Goal: Information Seeking & Learning: Learn about a topic

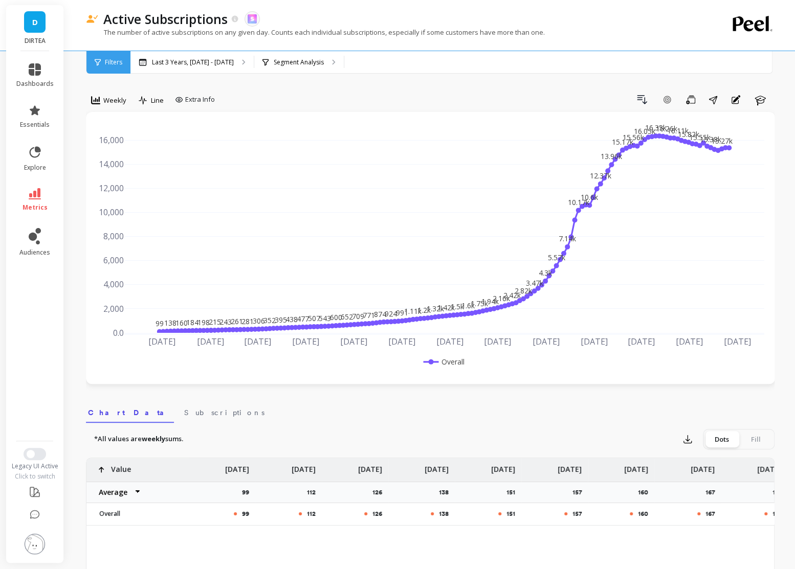
click at [86, 204] on div "99 138 160 184 198 215 243 261 281 306 352 395 438 477 507 543 600 652 709 771 …" at bounding box center [430, 248] width 689 height 272
click at [28, 27] on link "D" at bounding box center [34, 21] width 21 height 21
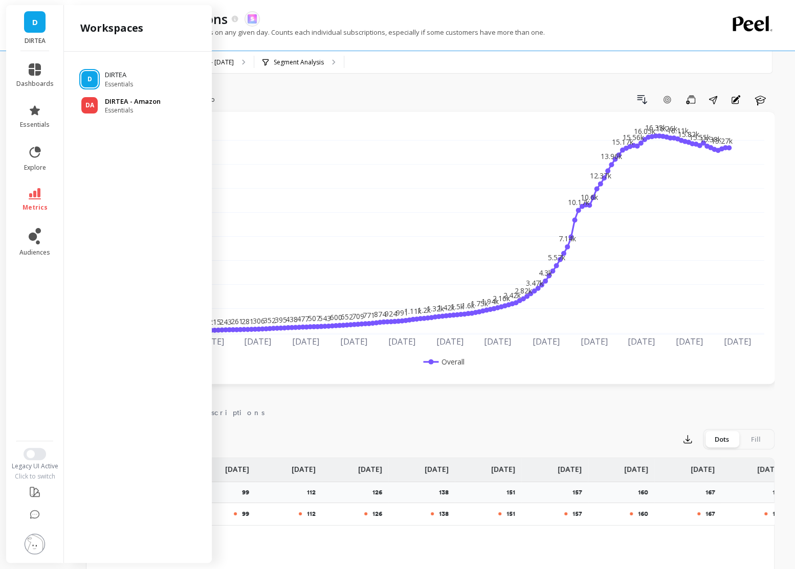
click at [125, 112] on span "Essentials" at bounding box center [133, 110] width 56 height 8
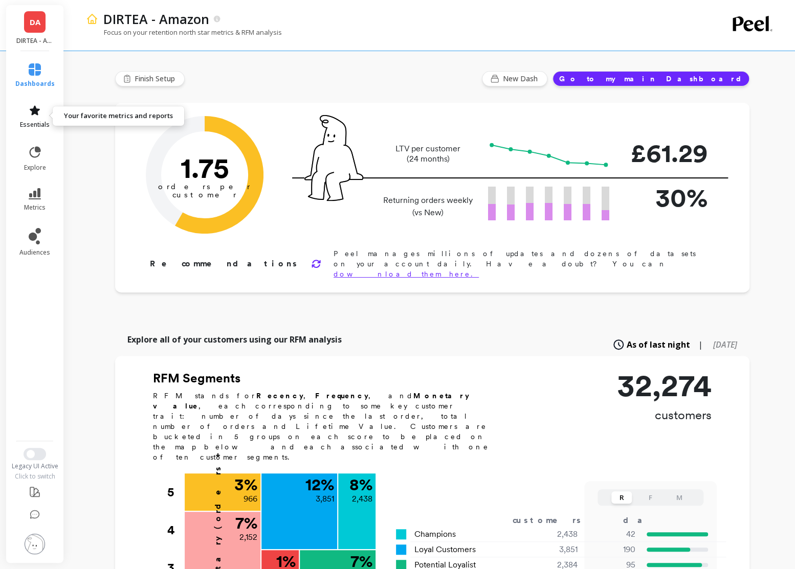
click at [39, 106] on icon at bounding box center [35, 110] width 12 height 12
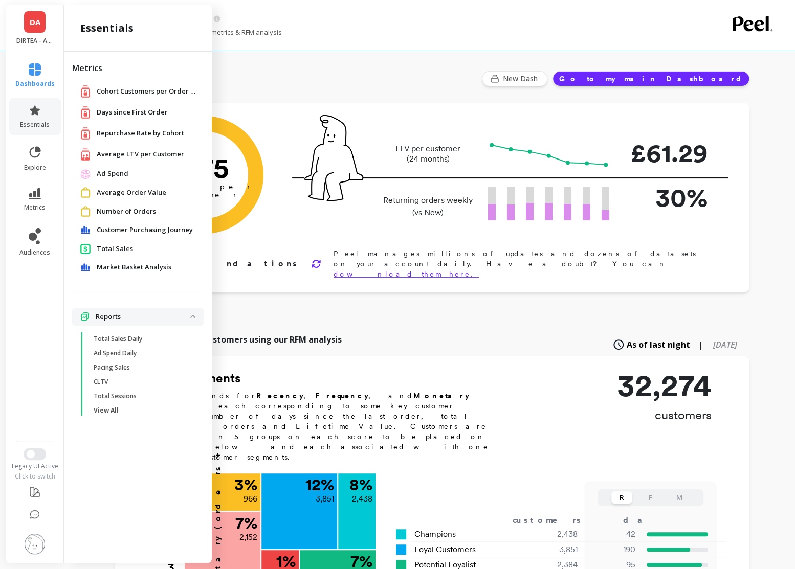
click at [118, 116] on span "Days since First Order" at bounding box center [132, 112] width 71 height 10
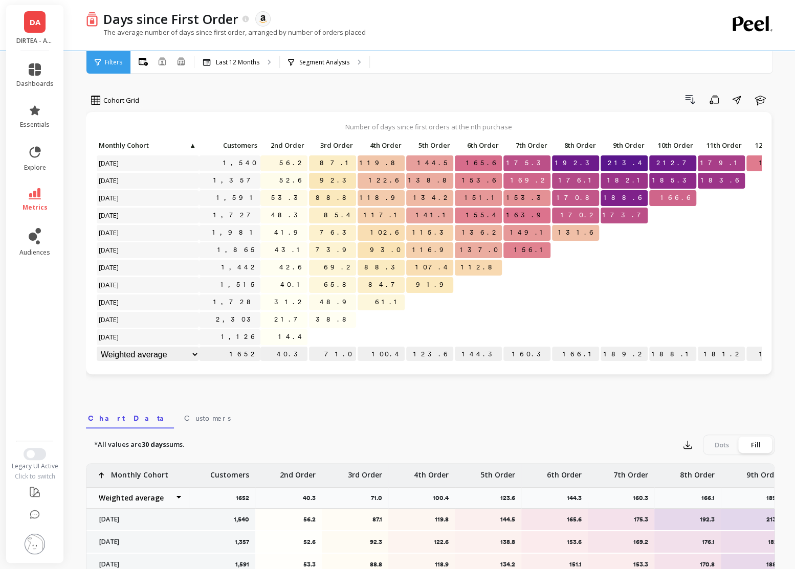
drag, startPoint x: 345, startPoint y: 164, endPoint x: 360, endPoint y: 164, distance: 14.8
click at [360, 164] on div "Click to create an audience 1,540 56.2 87.1 119.8 144.5 165.6 175.3 192.3 213.4…" at bounding box center [445, 251] width 698 height 226
drag, startPoint x: 343, startPoint y: 162, endPoint x: 363, endPoint y: 162, distance: 19.4
click at [363, 162] on div "Click to create an audience 1,540 56.2 87.1 119.8 144.5 165.6 175.3 192.3 213.4…" at bounding box center [445, 251] width 698 height 226
click at [33, 23] on span "DA" at bounding box center [35, 22] width 11 height 12
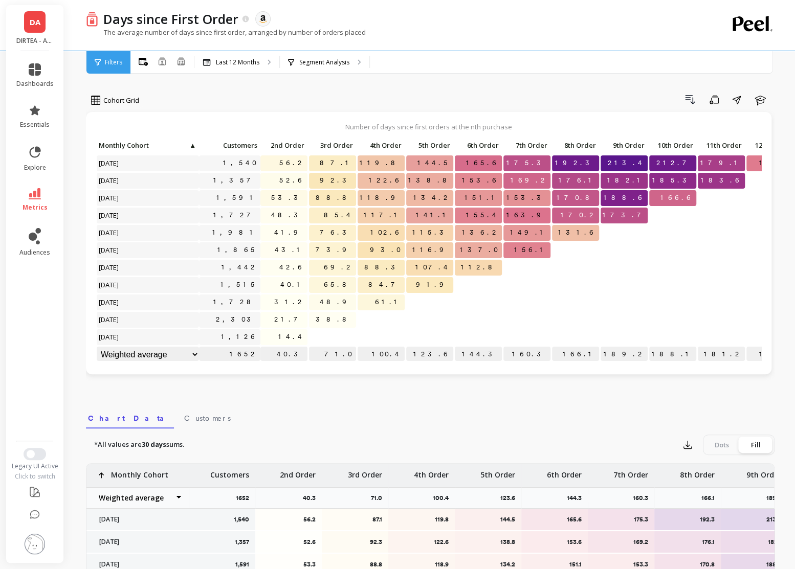
click at [242, 82] on div "Cohort Grid Drill Down Save Share Learn Number of days since first orders at th…" at bounding box center [430, 427] width 688 height 773
click at [30, 195] on icon at bounding box center [35, 193] width 12 height 11
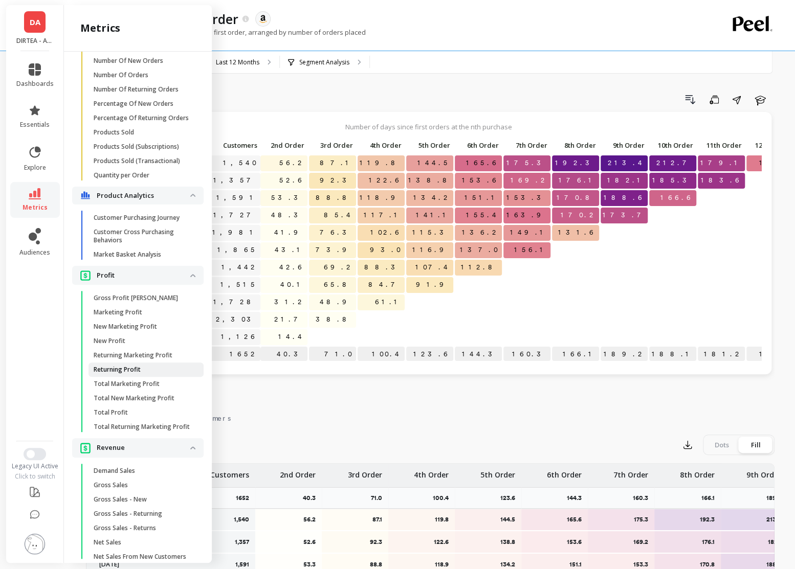
scroll to position [1457, 0]
click at [128, 253] on p "Market Basket Analysis" at bounding box center [128, 256] width 68 height 8
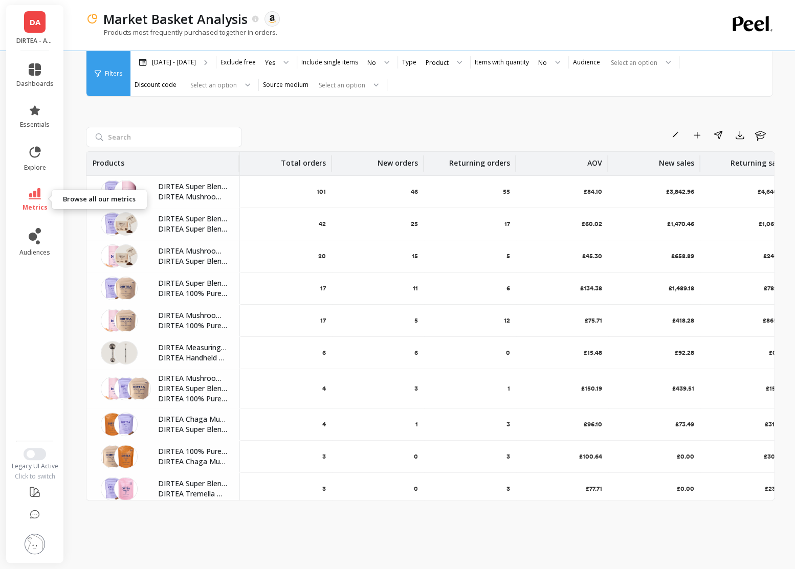
click at [38, 201] on link "metrics" at bounding box center [34, 200] width 37 height 24
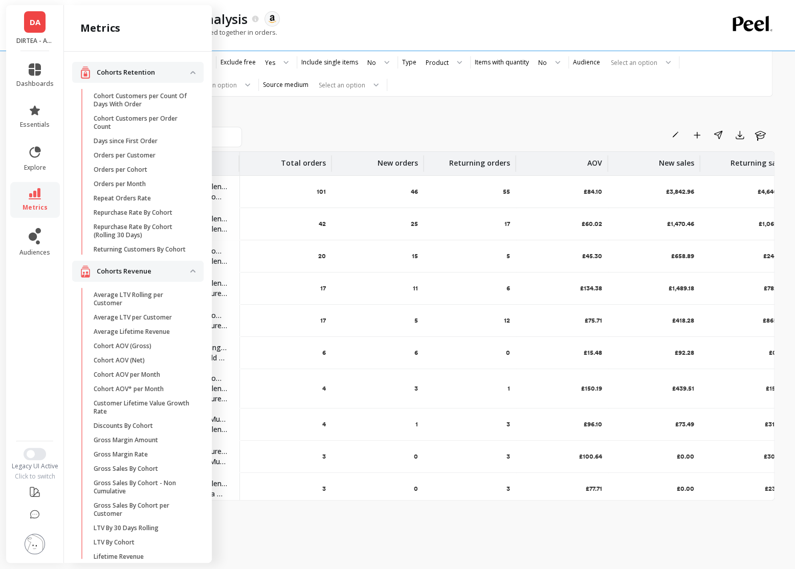
click at [326, 117] on div "Rename Add to Dashboard Share Export Learn Products Total orders New orders Ret…" at bounding box center [430, 305] width 688 height 503
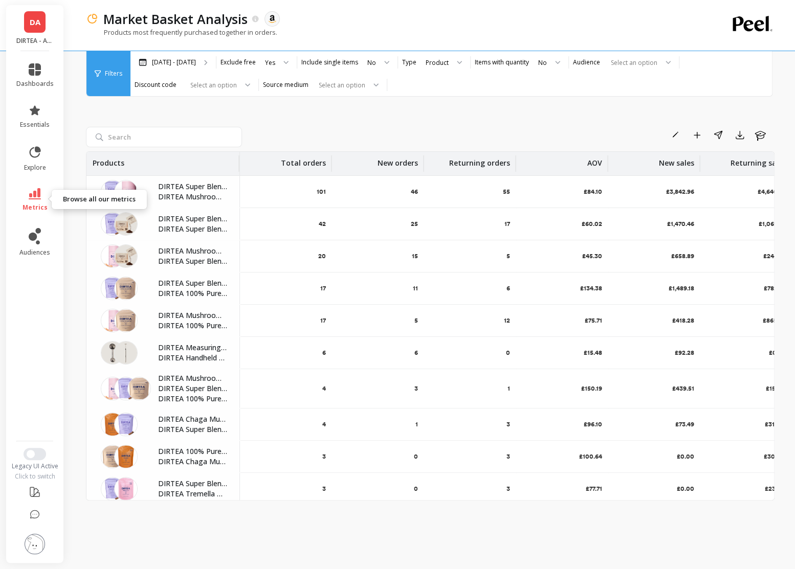
click at [20, 205] on link "metrics" at bounding box center [34, 200] width 37 height 24
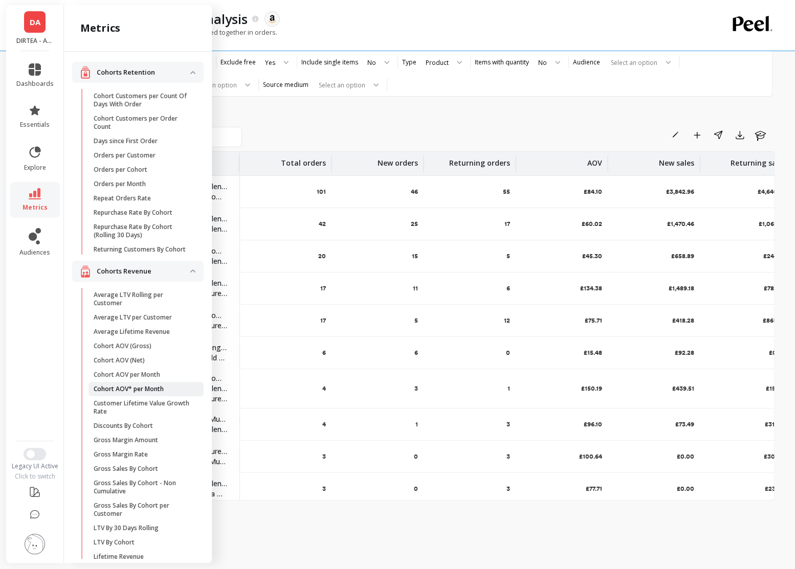
scroll to position [10, 0]
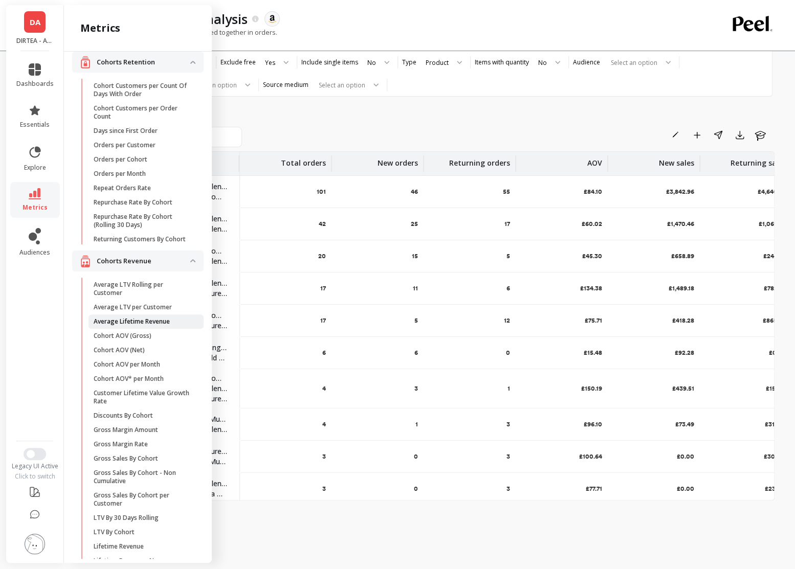
click at [136, 318] on p "Average Lifetime Revenue" at bounding box center [132, 322] width 76 height 8
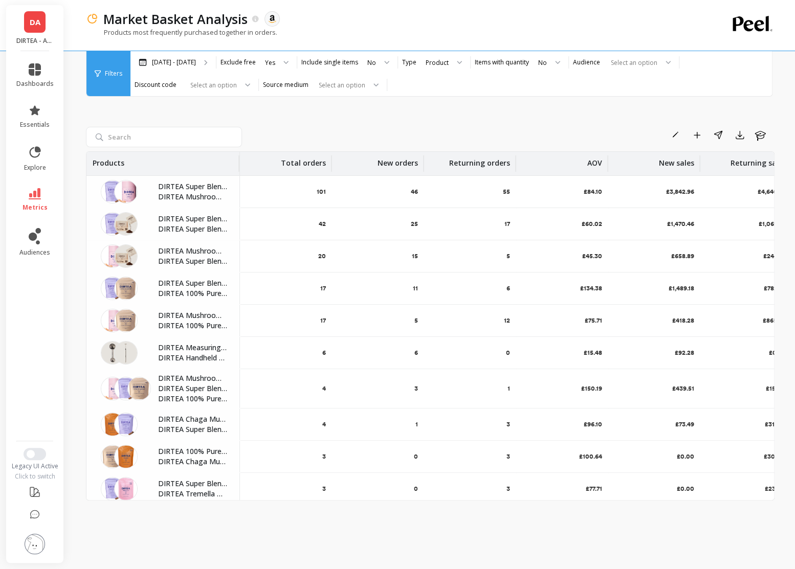
scroll to position [0, 0]
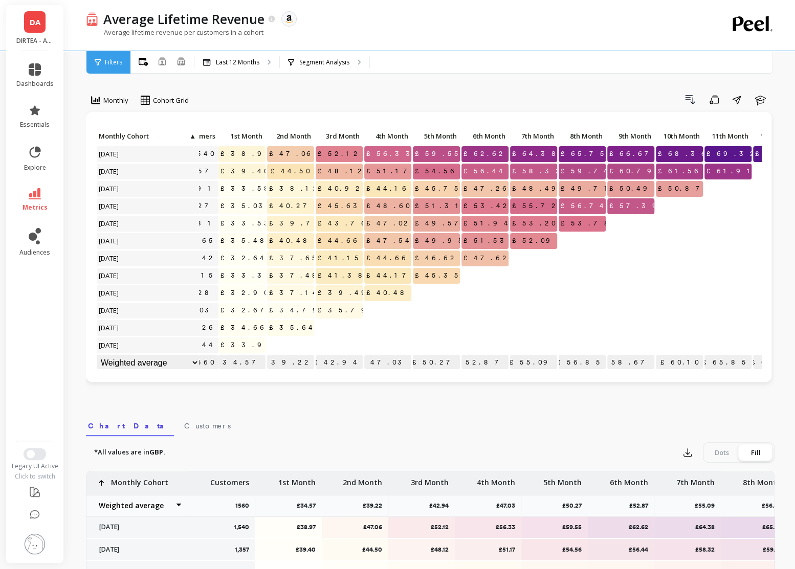
scroll to position [0, 45]
